Goal: Task Accomplishment & Management: Use online tool/utility

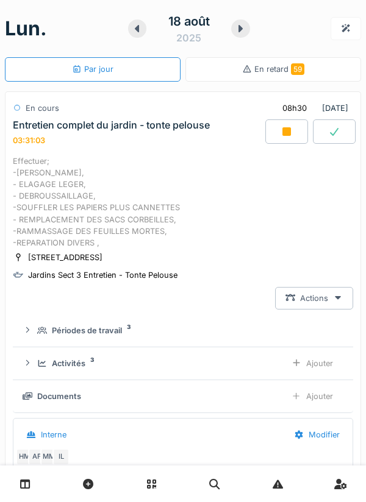
scroll to position [179, 0]
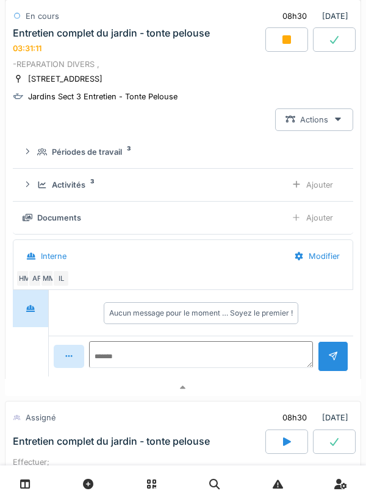
click at [321, 184] on div "Ajouter" at bounding box center [312, 185] width 62 height 23
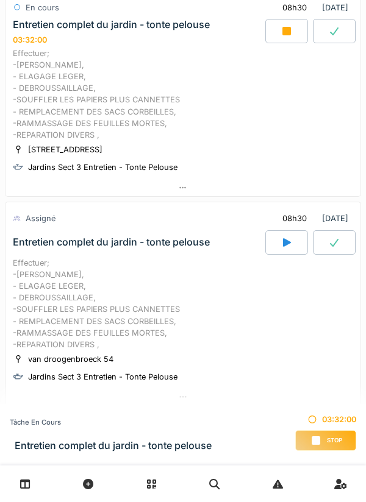
scroll to position [95, 0]
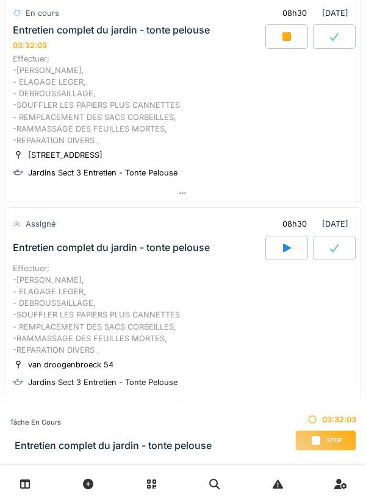
click at [126, 440] on h3 "Entretien complet du jardin - tonte pelouse" at bounding box center [113, 446] width 197 height 12
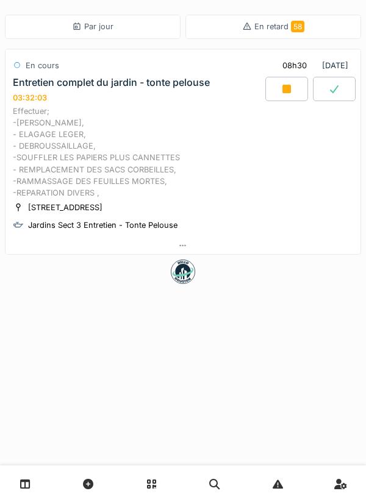
scroll to position [0, 0]
click at [193, 243] on div at bounding box center [182, 246] width 355 height 18
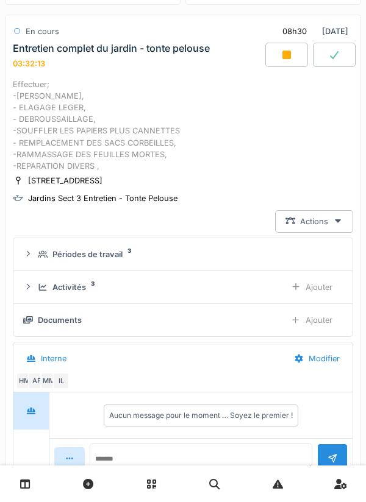
scroll to position [31, 0]
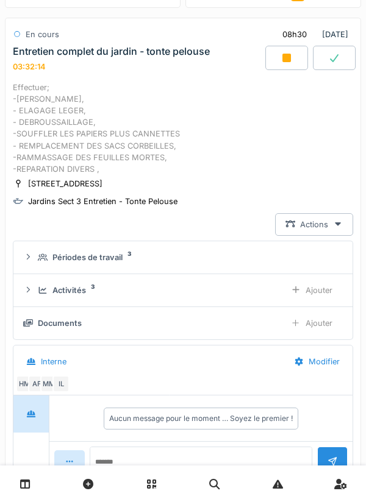
click at [325, 323] on div "Ajouter" at bounding box center [311, 323] width 62 height 23
click at [319, 326] on div "Ajouter" at bounding box center [311, 323] width 62 height 23
click at [321, 326] on div "Ajouter" at bounding box center [311, 323] width 62 height 23
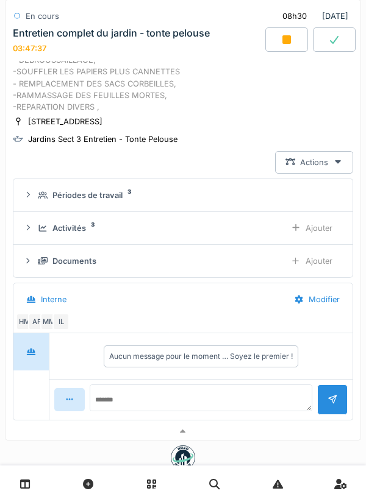
scroll to position [0, 0]
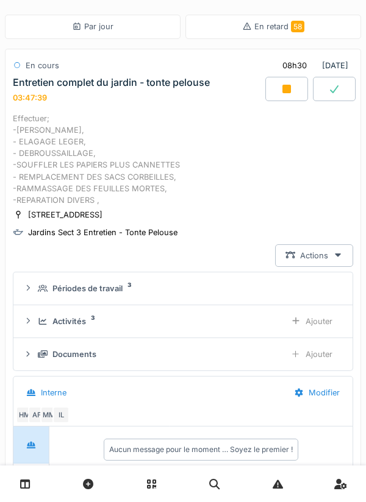
click at [282, 79] on div at bounding box center [286, 89] width 43 height 24
